Goal: Obtain resource: Download file/media

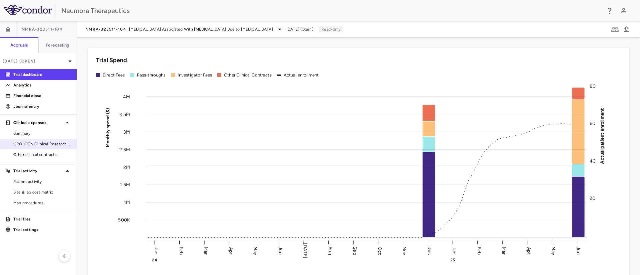
click at [22, 145] on span "CRO ICON Clinical Research Limited" at bounding box center [42, 144] width 58 height 6
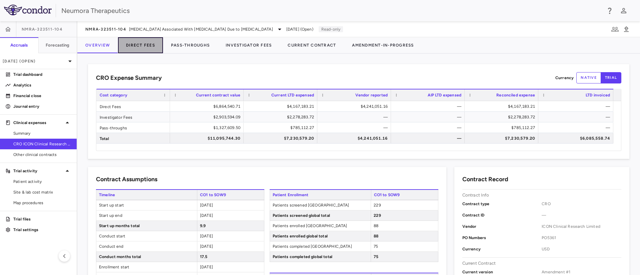
click at [154, 45] on button "Direct Fees" at bounding box center [140, 45] width 45 height 16
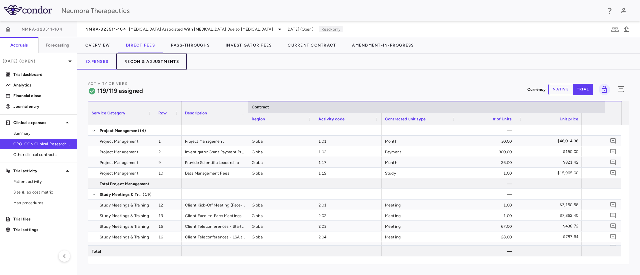
click at [151, 63] on button "Recon & Adjustments" at bounding box center [151, 62] width 71 height 16
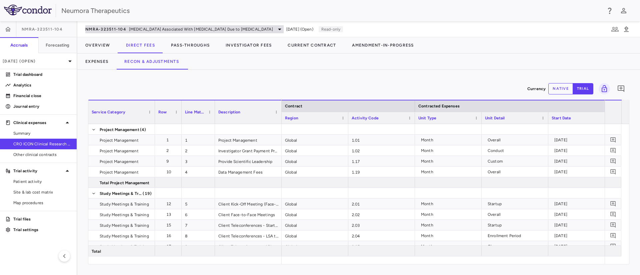
click at [230, 30] on span "[MEDICAL_DATA] Associated With [MEDICAL_DATA] Due to [MEDICAL_DATA]" at bounding box center [201, 29] width 144 height 6
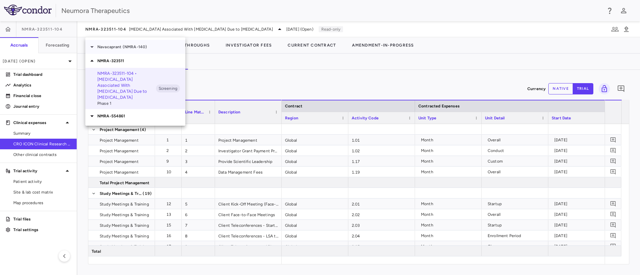
click at [110, 44] on p "Navacaprant (NMRA-140)" at bounding box center [141, 47] width 88 height 6
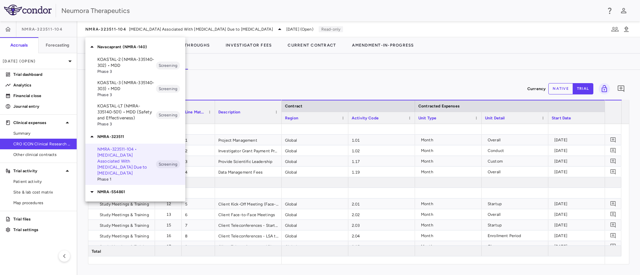
click at [126, 88] on p "KOASTAL-3 (NMRA-335140-303) • MDD" at bounding box center [126, 86] width 59 height 12
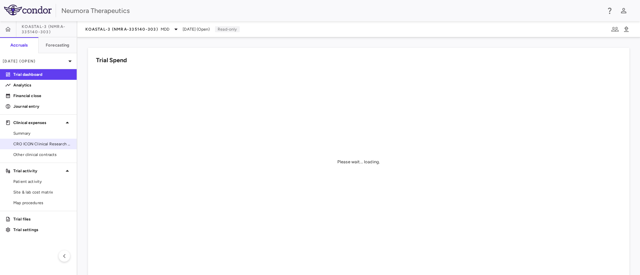
click at [27, 144] on span "CRO ICON Clinical Research Limited" at bounding box center [42, 144] width 58 height 6
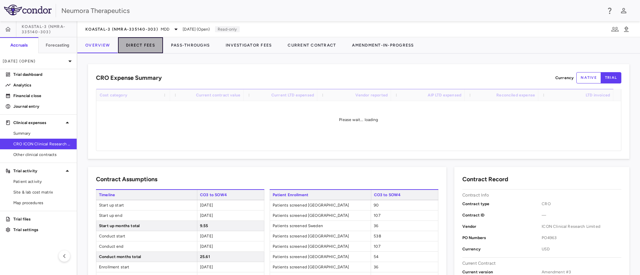
click at [140, 45] on button "Direct Fees" at bounding box center [140, 45] width 45 height 16
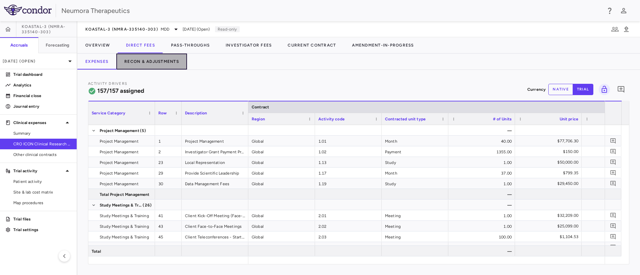
click at [144, 60] on button "Recon & Adjustments" at bounding box center [151, 62] width 71 height 16
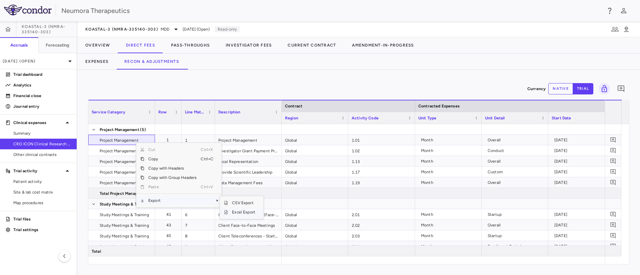
click at [241, 213] on span "Excel Export" at bounding box center [243, 212] width 31 height 9
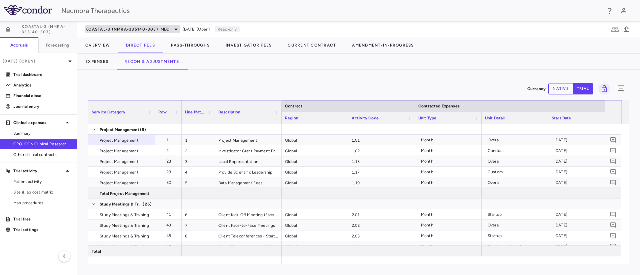
click at [156, 28] on span "KOASTAL-3 (NMRA-335140-303)" at bounding box center [121, 29] width 73 height 5
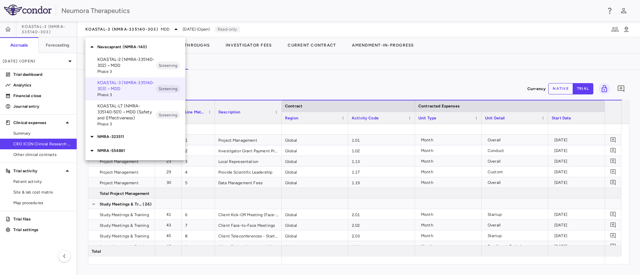
drag, startPoint x: 105, startPoint y: 63, endPoint x: 117, endPoint y: 63, distance: 11.7
click at [105, 63] on p "KOASTAL-2 (NMRA-335140-302) • MDD" at bounding box center [126, 63] width 59 height 12
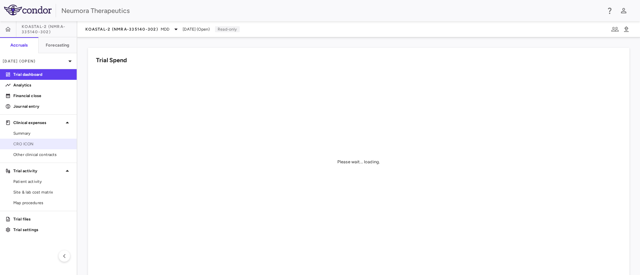
click at [30, 145] on span "CRO ICON" at bounding box center [42, 144] width 58 height 6
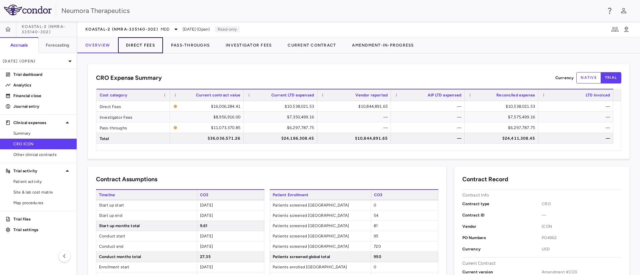
click at [139, 46] on button "Direct Fees" at bounding box center [140, 45] width 45 height 16
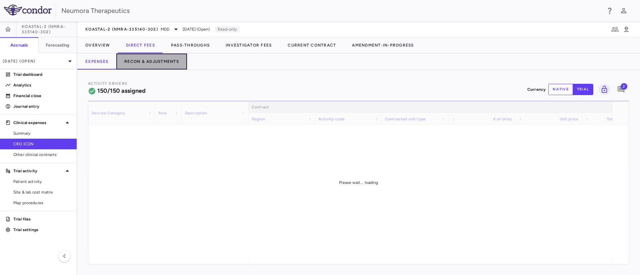
click at [152, 60] on button "Recon & Adjustments" at bounding box center [151, 62] width 71 height 16
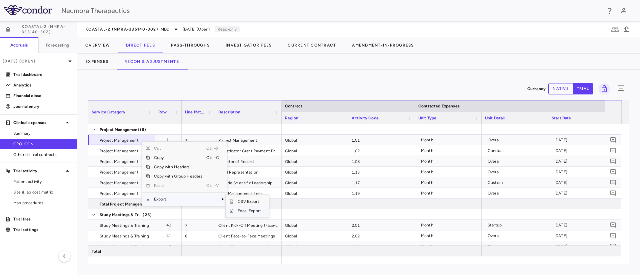
click at [244, 209] on span "Excel Export" at bounding box center [248, 211] width 31 height 9
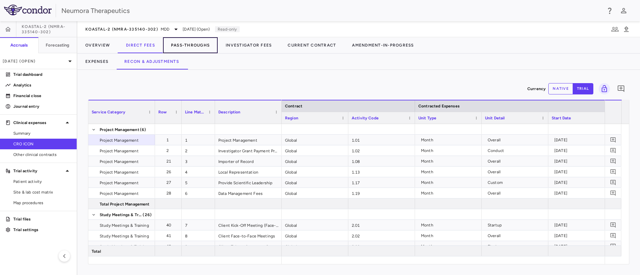
click at [197, 45] on button "Pass-Throughs" at bounding box center [190, 45] width 55 height 16
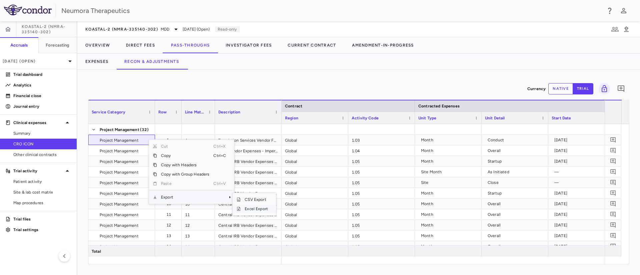
click at [253, 207] on span "Excel Export" at bounding box center [255, 209] width 31 height 9
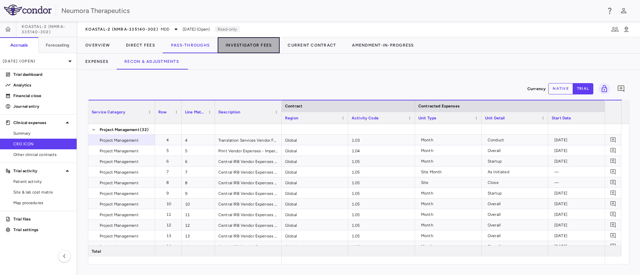
click at [263, 44] on button "Investigator Fees" at bounding box center [249, 45] width 62 height 16
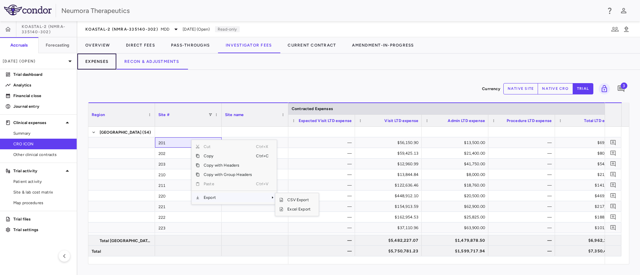
click at [105, 63] on button "Expenses" at bounding box center [96, 62] width 39 height 16
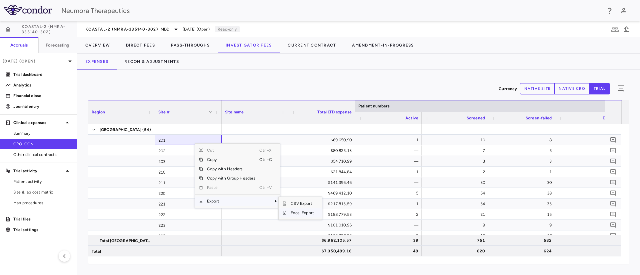
click at [298, 212] on span "Excel Export" at bounding box center [301, 213] width 31 height 9
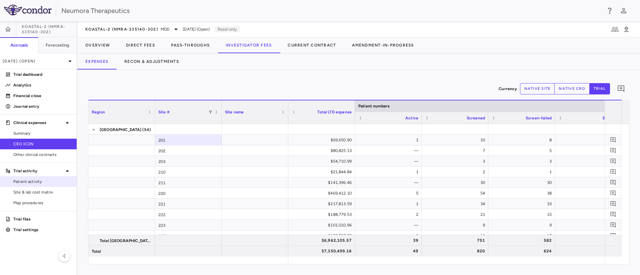
drag, startPoint x: 23, startPoint y: 181, endPoint x: 66, endPoint y: 177, distance: 42.9
click at [23, 181] on span "Patient activity" at bounding box center [42, 182] width 58 height 6
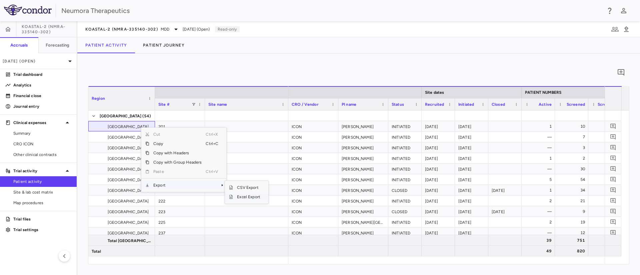
click at [247, 196] on span "Excel Export" at bounding box center [248, 197] width 31 height 9
